Goal: Find specific page/section: Find specific page/section

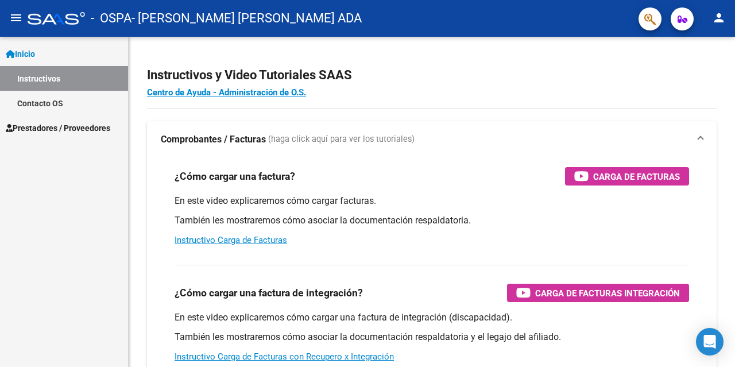
click at [40, 124] on span "Prestadores / Proveedores" at bounding box center [58, 128] width 105 height 13
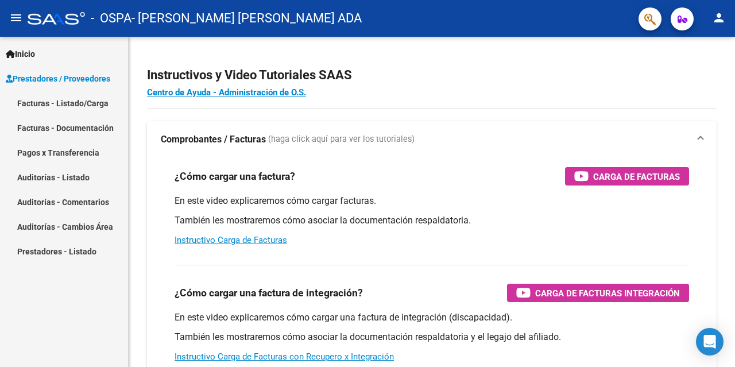
click at [105, 126] on link "Facturas - Documentación" at bounding box center [64, 127] width 128 height 25
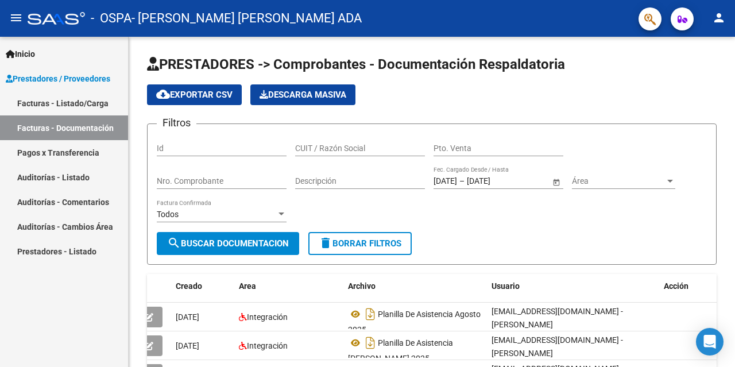
click at [47, 103] on link "Facturas - Listado/Carga" at bounding box center [64, 103] width 128 height 25
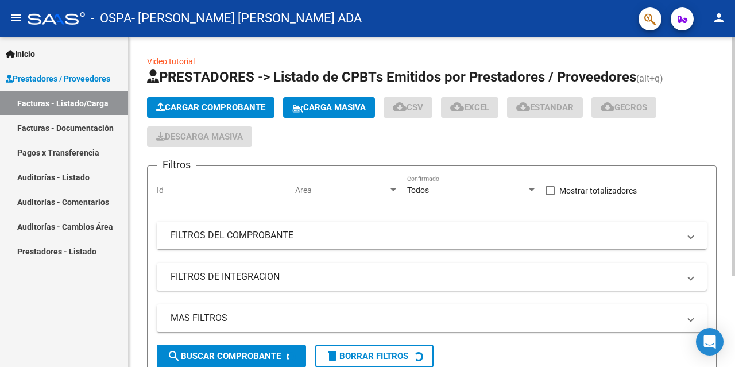
click at [735, 276] on div at bounding box center [733, 157] width 3 height 240
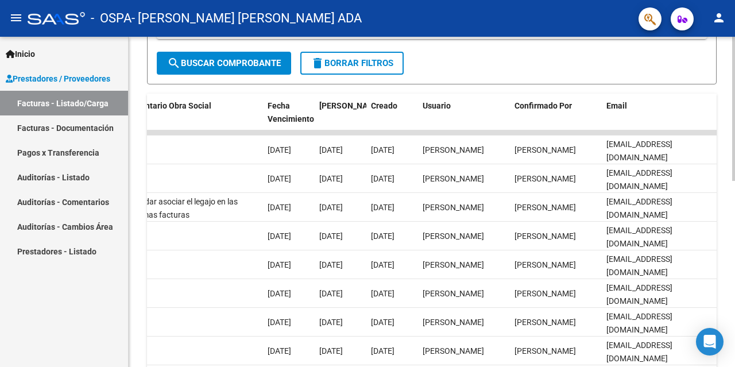
scroll to position [279, 0]
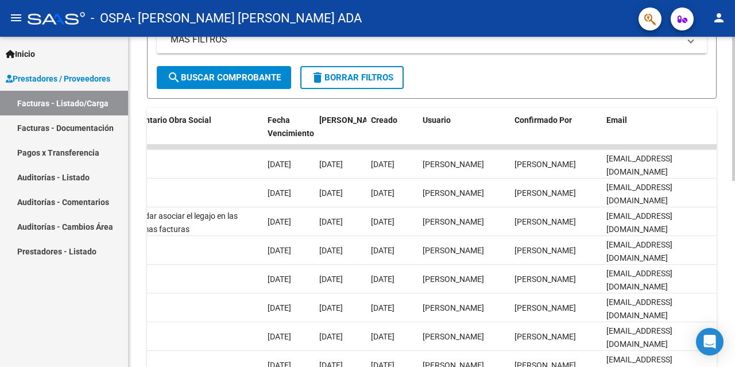
click at [721, 174] on div "Video tutorial PRESTADORES -> Listado de CPBTs Emitidos por Prestadores / Prove…" at bounding box center [433, 132] width 609 height 748
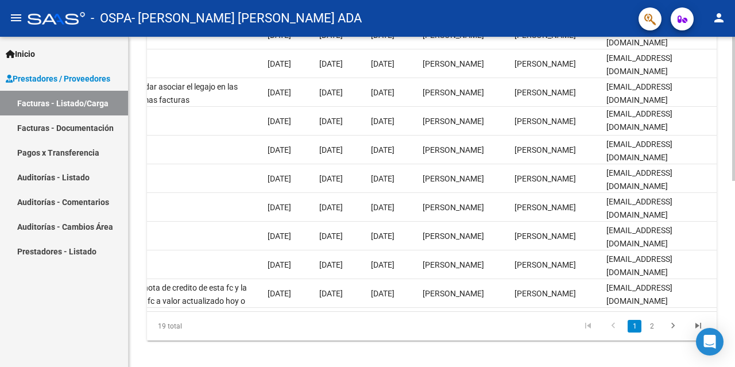
scroll to position [422, 0]
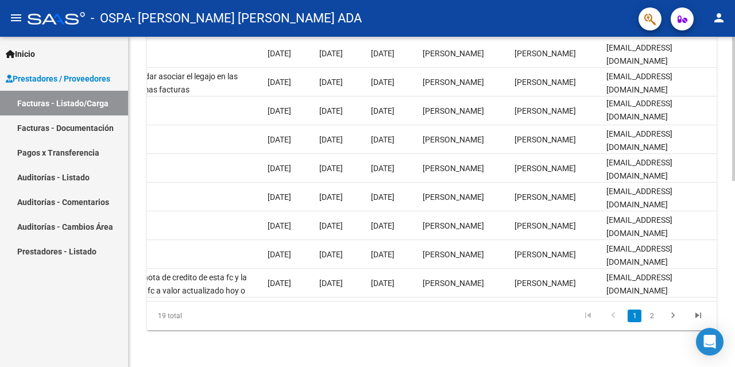
click at [735, 229] on div at bounding box center [733, 295] width 3 height 144
click at [634, 301] on datatable-body "11349 Integración [PERSON_NAME] [PERSON_NAME] ADA 27134316050 Factura B: 4 - 20…" at bounding box center [432, 153] width 570 height 296
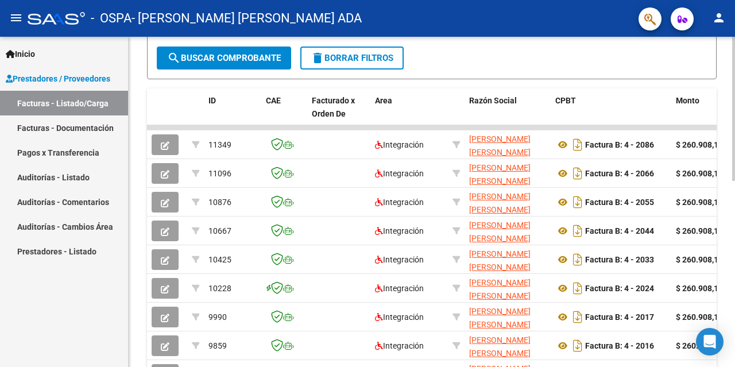
scroll to position [268, 0]
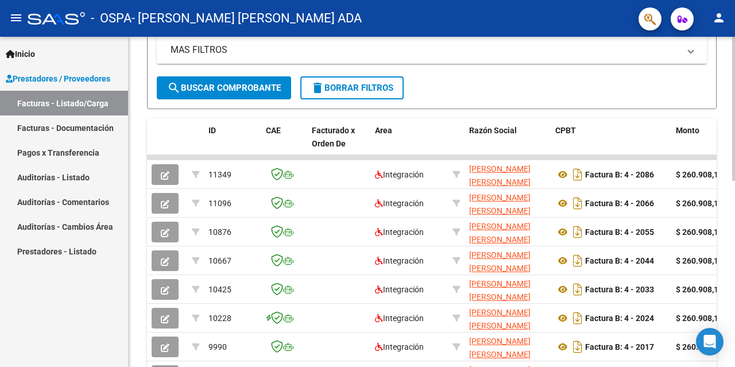
click at [735, 176] on div at bounding box center [733, 228] width 3 height 144
